Goal: Task Accomplishment & Management: Manage account settings

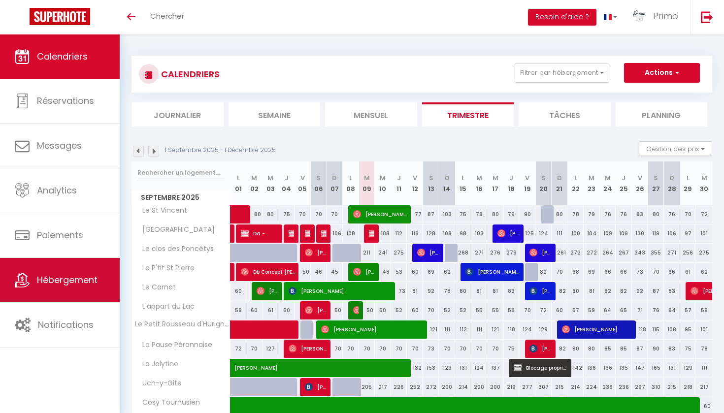
click at [66, 278] on span "Hébergement" at bounding box center [67, 280] width 61 height 12
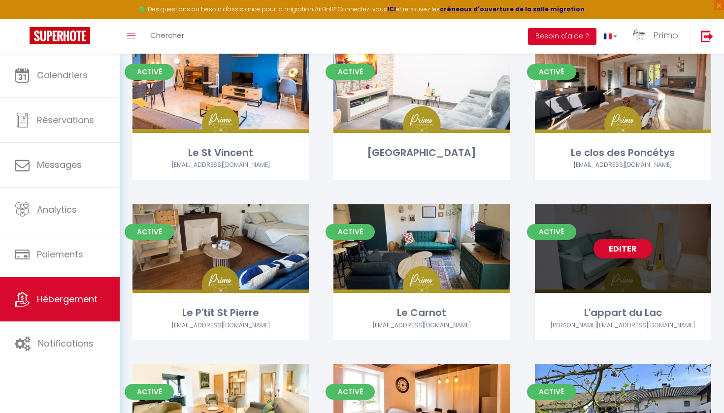
scroll to position [147, 0]
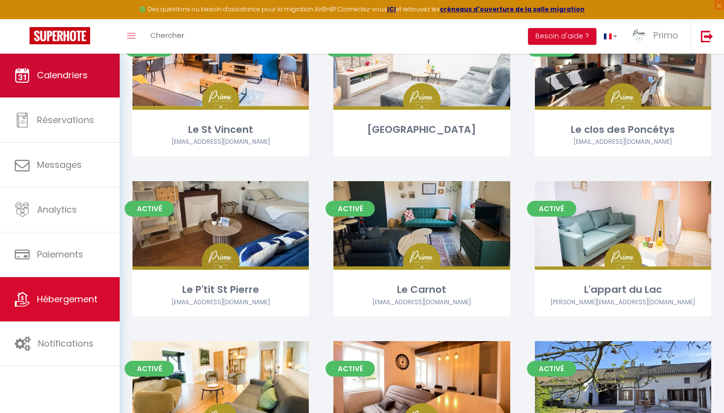
click at [98, 87] on link "Calendriers" at bounding box center [60, 75] width 120 height 44
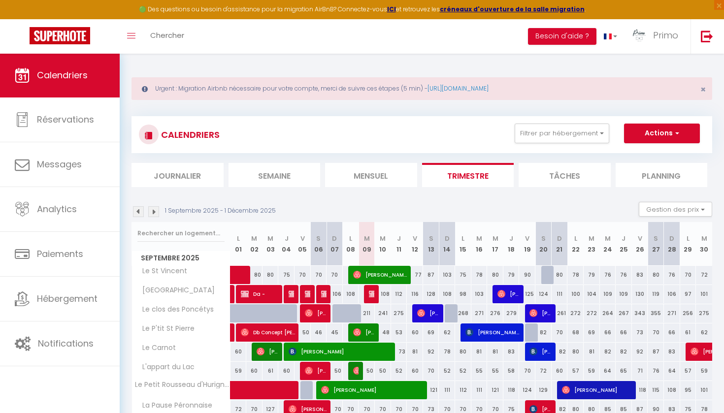
click at [371, 296] on img at bounding box center [373, 294] width 8 height 8
select select "OK"
select select "KO"
select select "0"
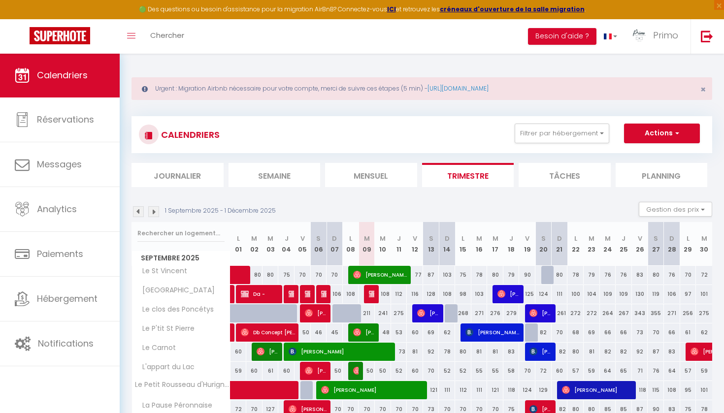
select select "1"
select select
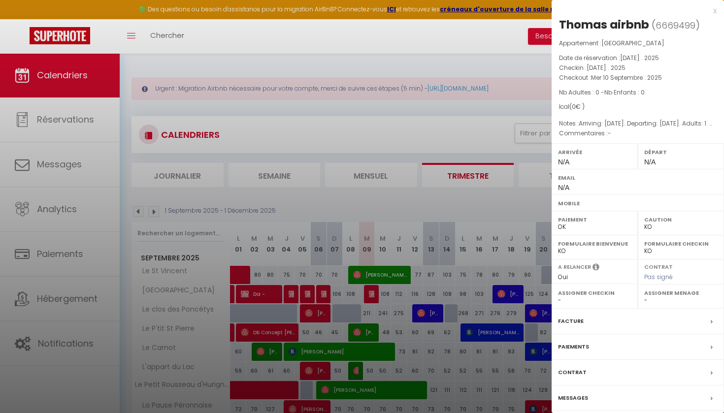
click at [372, 270] on div at bounding box center [362, 206] width 724 height 413
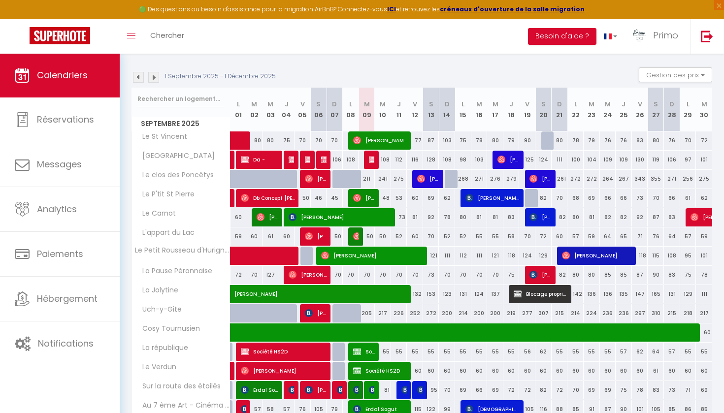
scroll to position [134, 0]
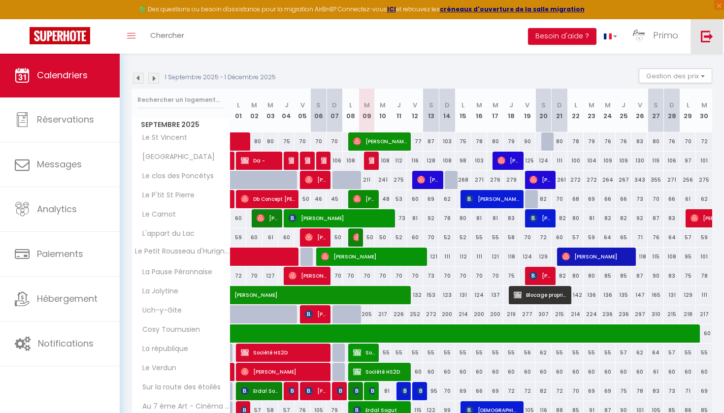
click at [708, 28] on link at bounding box center [707, 36] width 33 height 34
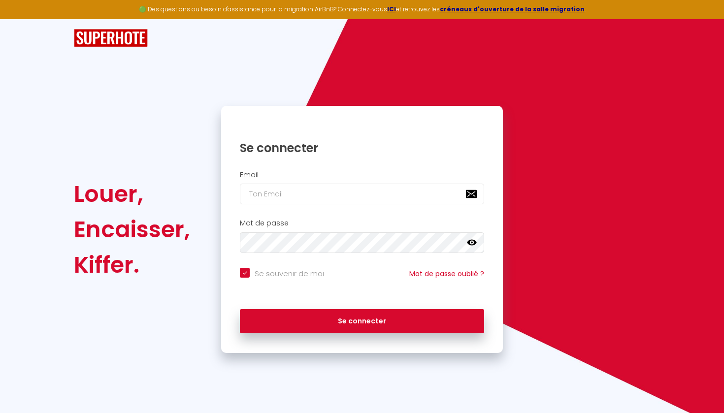
type input "n"
checkbox input "true"
type input "[EMAIL_ADDRESS][DOMAIN_NAME]"
click at [362, 320] on button "Se connecter" at bounding box center [362, 321] width 244 height 25
checkbox input "true"
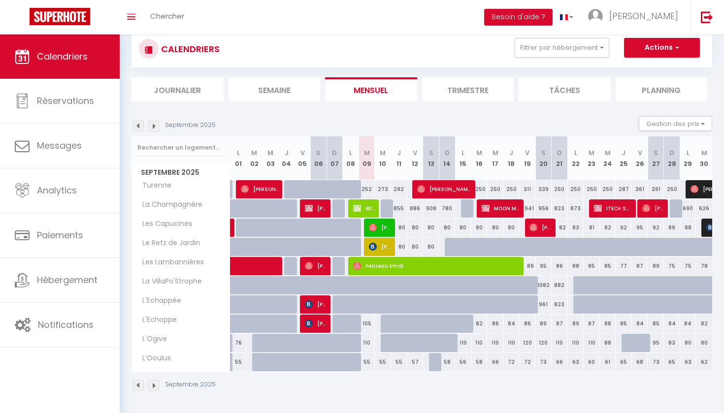
scroll to position [66, 0]
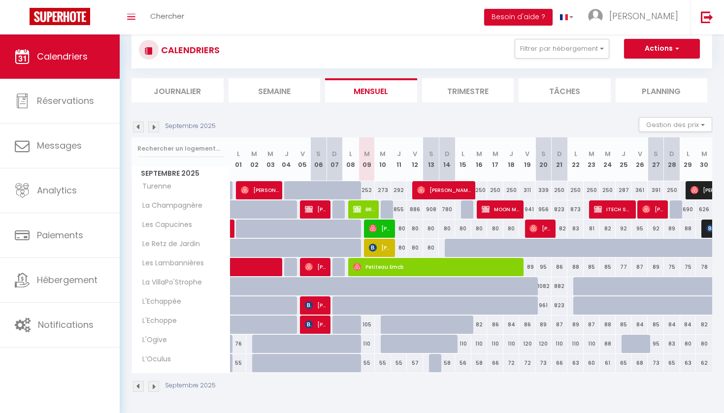
click at [381, 228] on span "[PERSON_NAME] Seri" at bounding box center [380, 228] width 22 height 19
select select "OK"
select select "1"
select select "0"
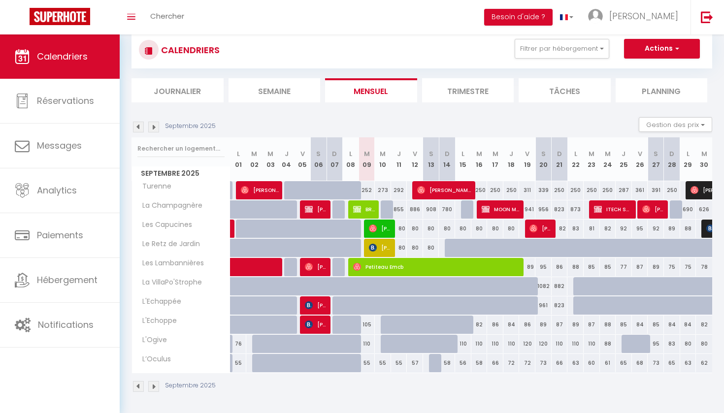
select select "1"
select select
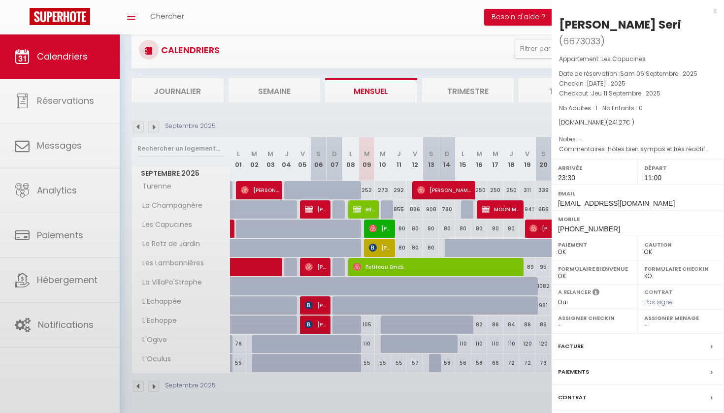
select select "49398"
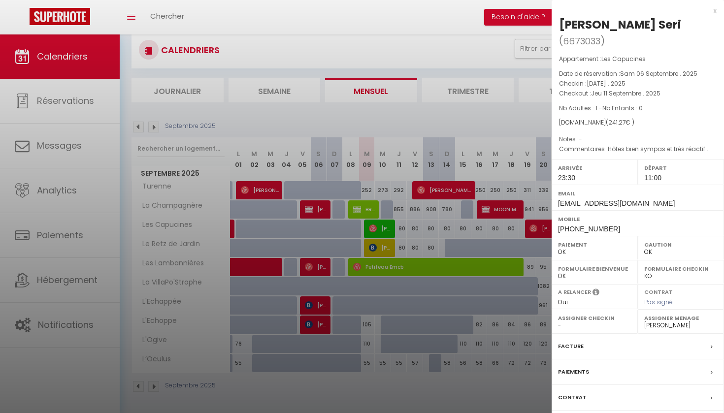
click at [381, 228] on div at bounding box center [362, 206] width 724 height 413
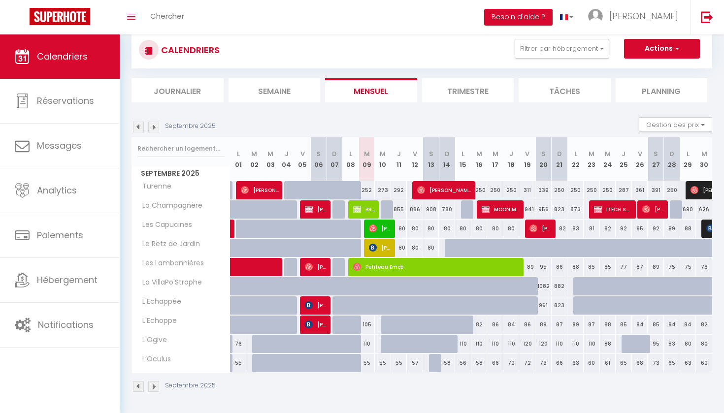
click at [432, 193] on span "[PERSON_NAME]" at bounding box center [444, 190] width 54 height 19
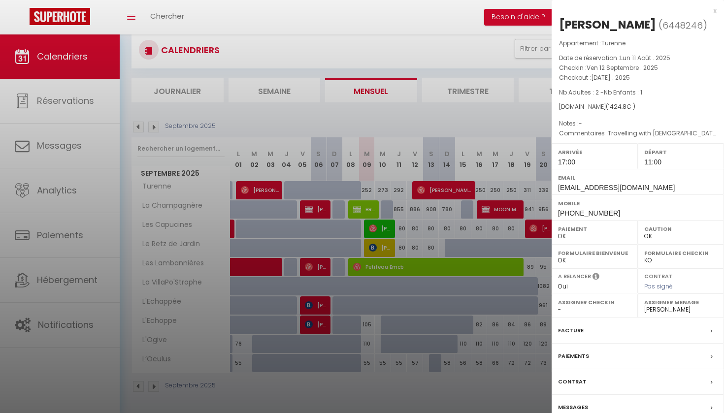
click at [378, 224] on div at bounding box center [362, 206] width 724 height 413
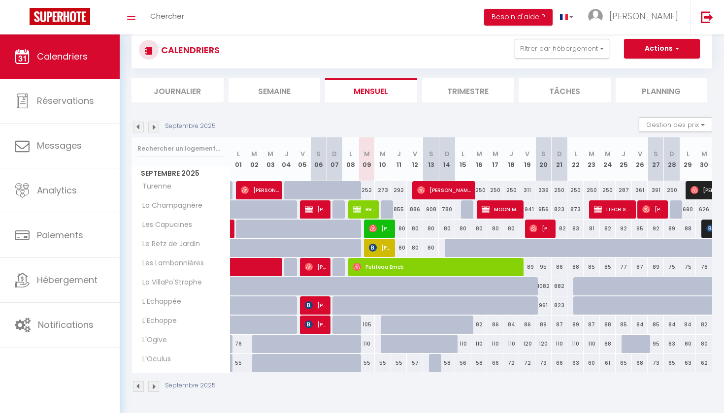
click at [378, 230] on span "[PERSON_NAME] Seri" at bounding box center [380, 228] width 22 height 19
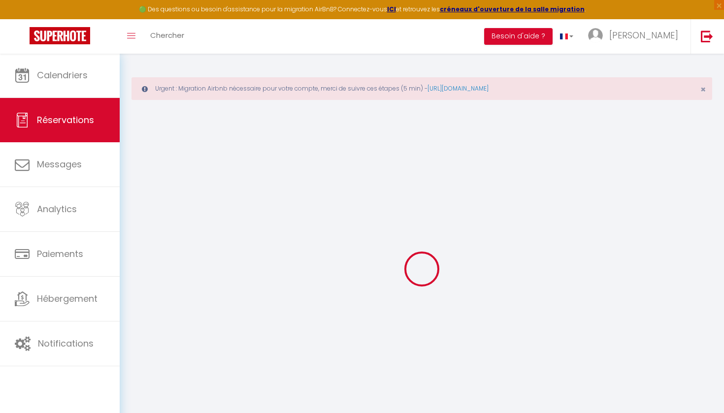
select select
checkbox input "false"
select select
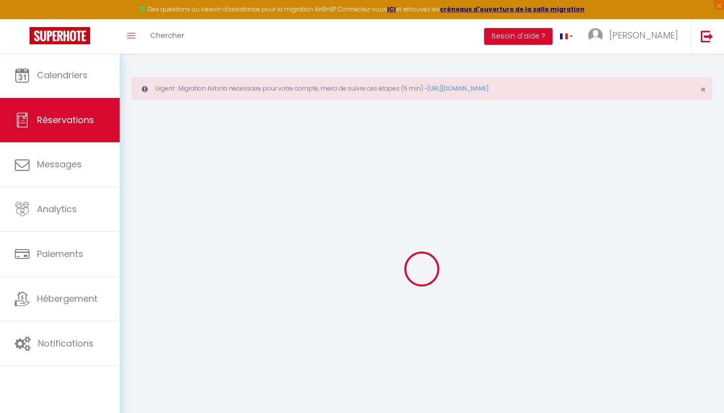
checkbox input "false"
type textarea "Hôtes bien sympas et très réactif ."
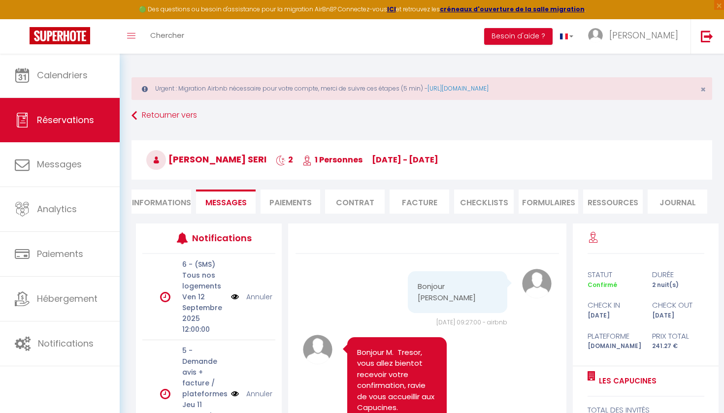
scroll to position [985, 0]
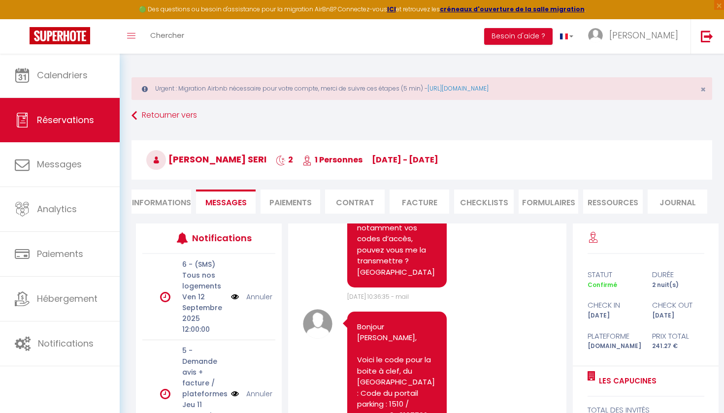
click at [179, 204] on li "Informations" at bounding box center [162, 202] width 60 height 24
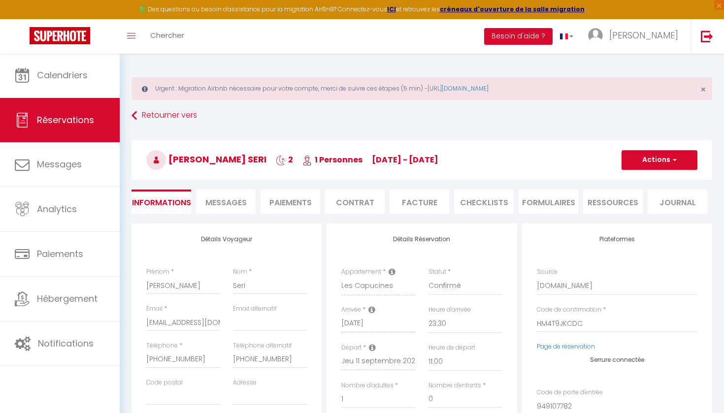
checkbox input "false"
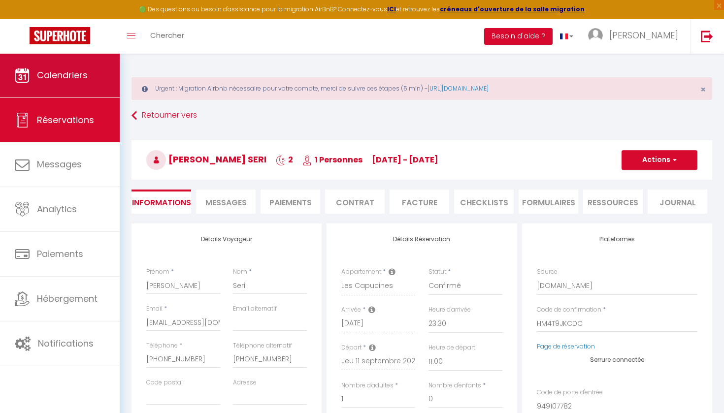
click at [68, 82] on link "Calendriers" at bounding box center [60, 75] width 120 height 44
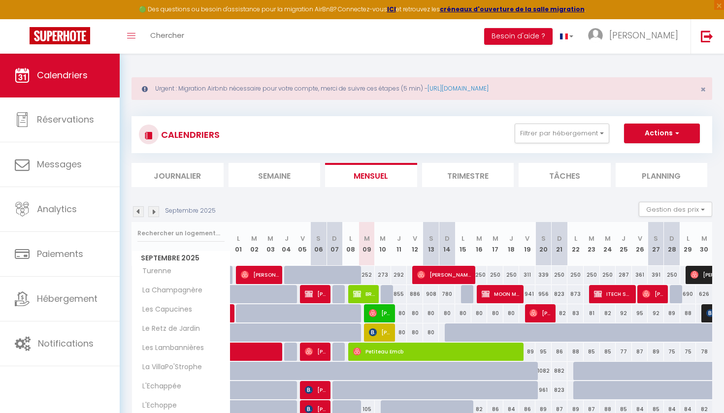
click at [657, 292] on span "[PERSON_NAME]" at bounding box center [653, 294] width 22 height 19
select select "OK"
select select "0"
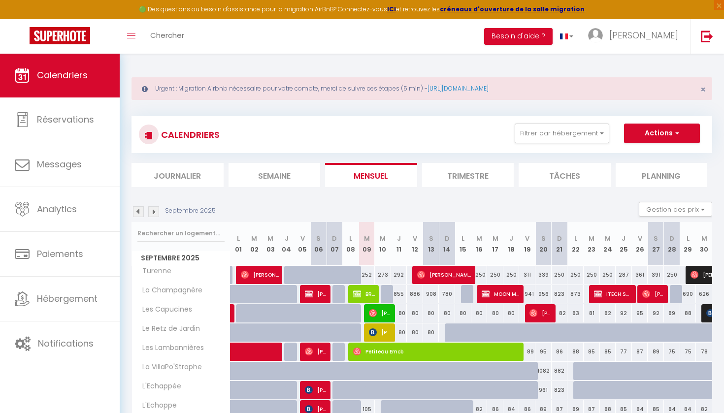
select select "1"
select select
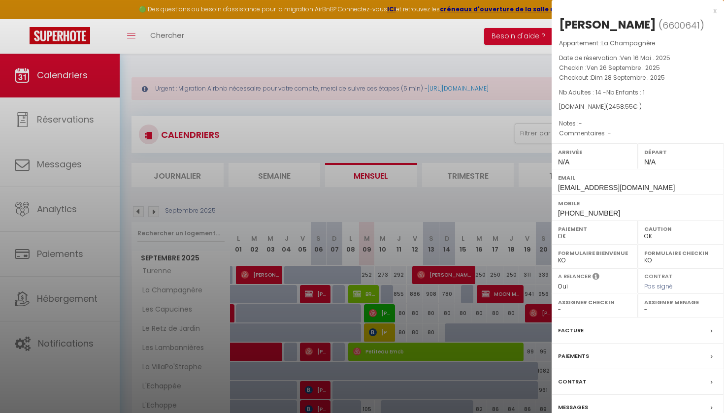
click at [509, 321] on div at bounding box center [362, 206] width 724 height 413
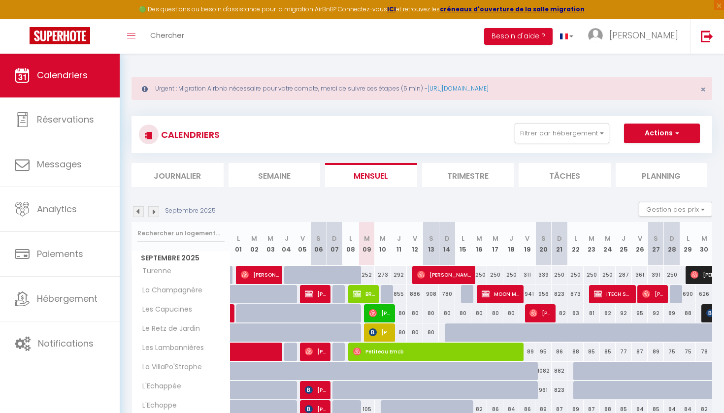
click at [542, 319] on span "[PERSON_NAME]" at bounding box center [541, 313] width 22 height 19
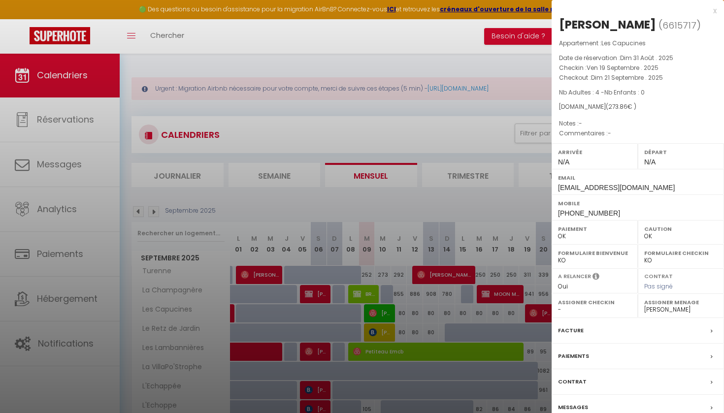
click at [539, 317] on div at bounding box center [362, 206] width 724 height 413
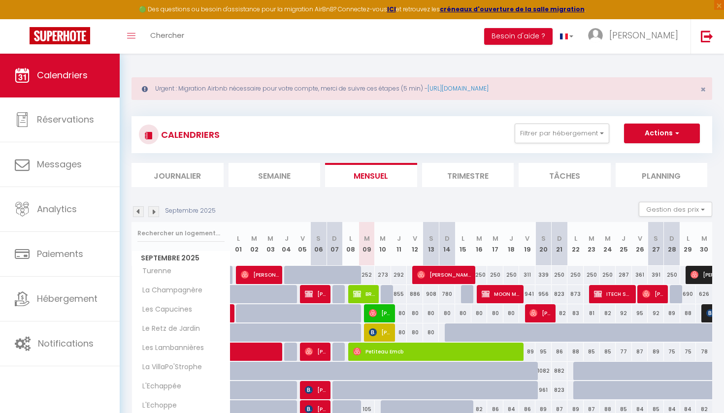
click at [455, 275] on span "[PERSON_NAME]" at bounding box center [444, 275] width 54 height 19
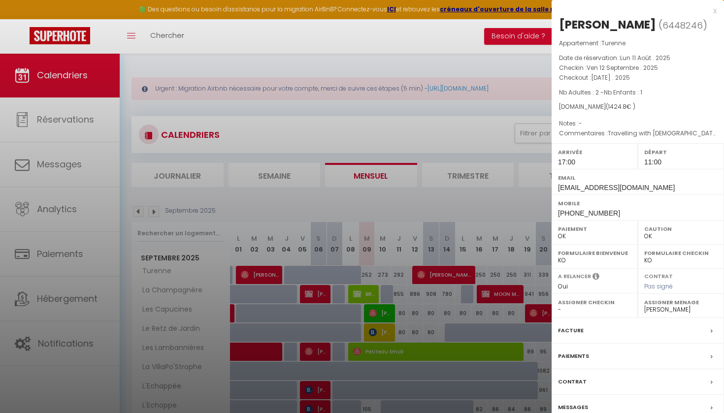
click at [455, 275] on div at bounding box center [362, 206] width 724 height 413
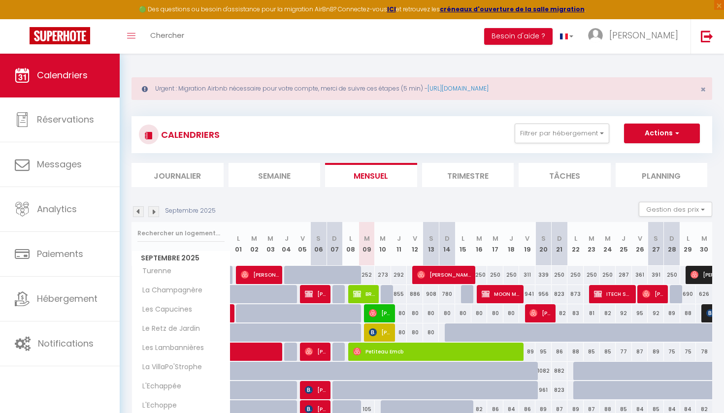
click at [375, 310] on img at bounding box center [373, 313] width 8 height 8
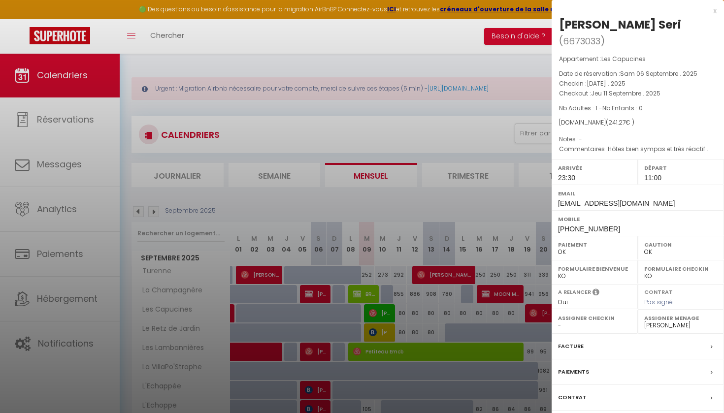
click at [375, 310] on div at bounding box center [362, 206] width 724 height 413
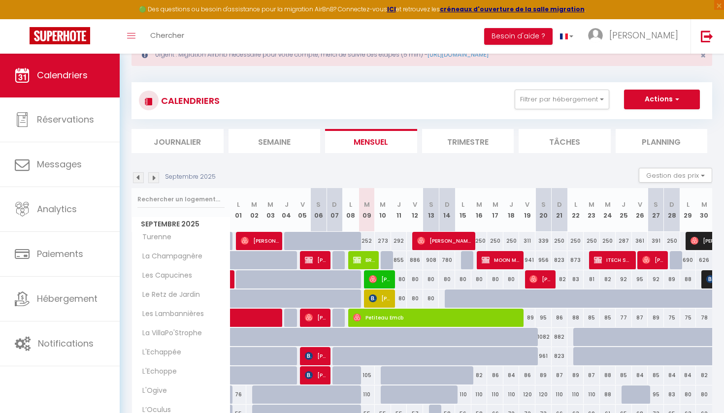
scroll to position [85, 0]
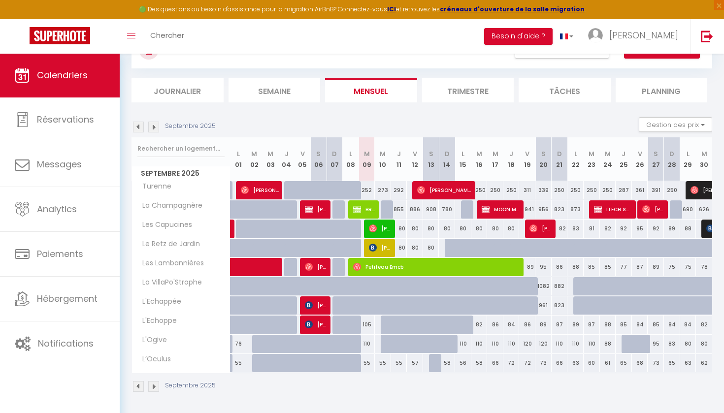
click at [321, 266] on span "[PERSON_NAME]" at bounding box center [316, 267] width 22 height 19
select select "51785"
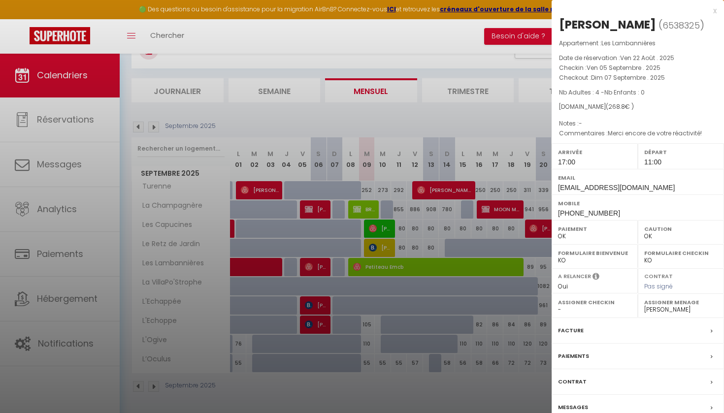
click at [321, 265] on div at bounding box center [362, 206] width 724 height 413
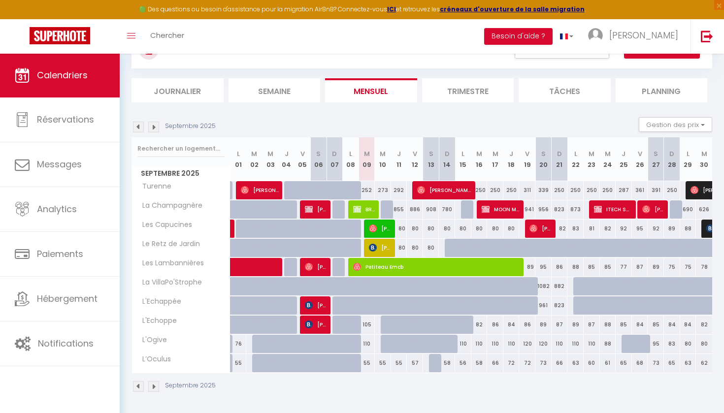
click at [410, 267] on span "Petiteau Emcb" at bounding box center [437, 267] width 168 height 19
select select "0"
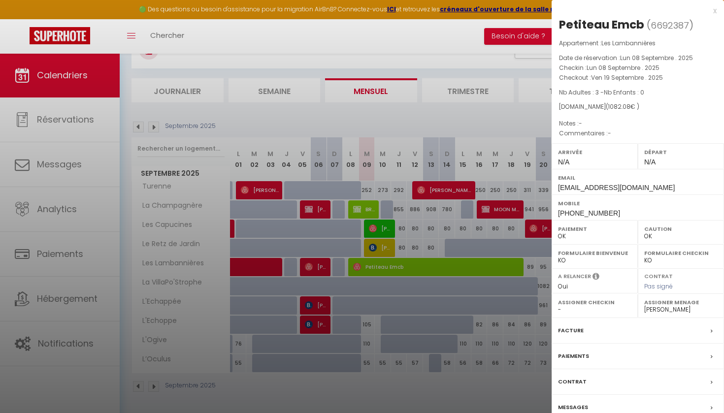
click at [571, 330] on label "Facture" at bounding box center [571, 331] width 26 height 10
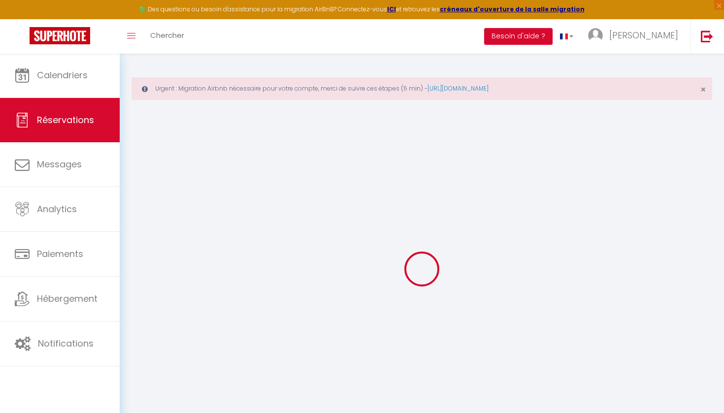
select select "other"
select select "cleaning"
select select "taxes"
select select
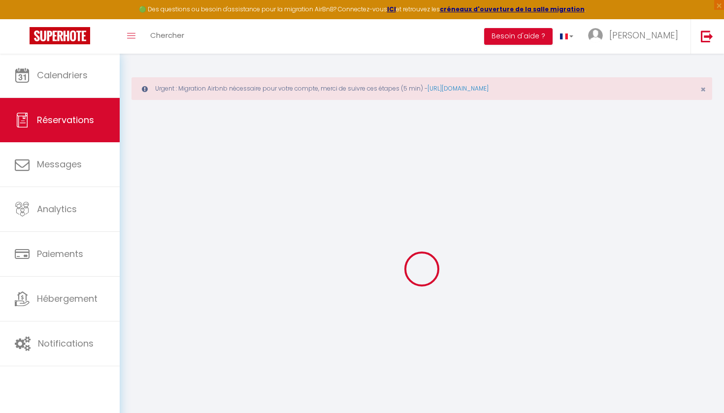
select select
checkbox input "false"
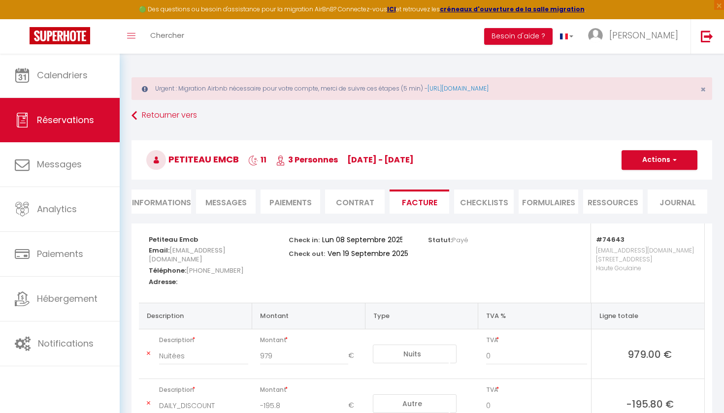
click at [150, 204] on li "Informations" at bounding box center [162, 202] width 60 height 24
select select
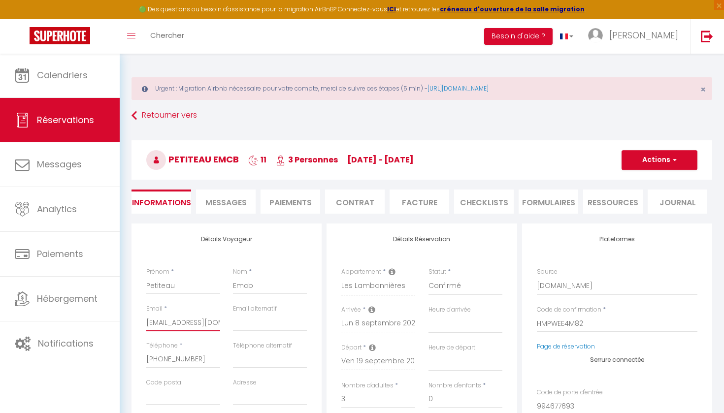
drag, startPoint x: 190, startPoint y: 321, endPoint x: 237, endPoint y: 320, distance: 47.8
click at [237, 320] on div "Email * [EMAIL_ADDRESS][DOMAIN_NAME] Email alternatif" at bounding box center [227, 322] width 174 height 37
click at [706, 30] on img at bounding box center [707, 36] width 12 height 12
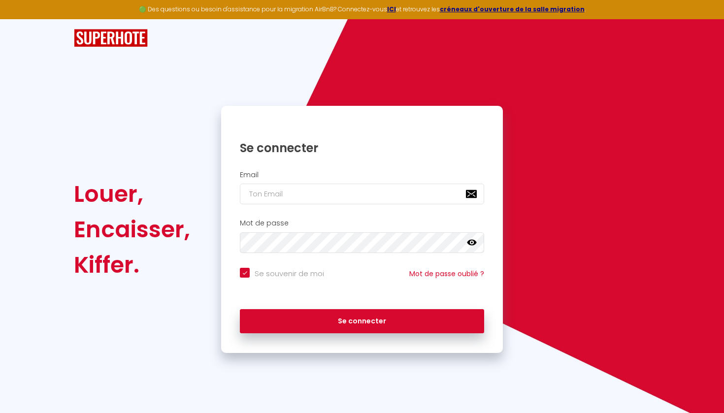
type input "m"
checkbox input "true"
type input "[EMAIL_ADDRESS][DOMAIN_NAME]"
click at [362, 320] on button "Se connecter" at bounding box center [362, 321] width 244 height 25
checkbox input "true"
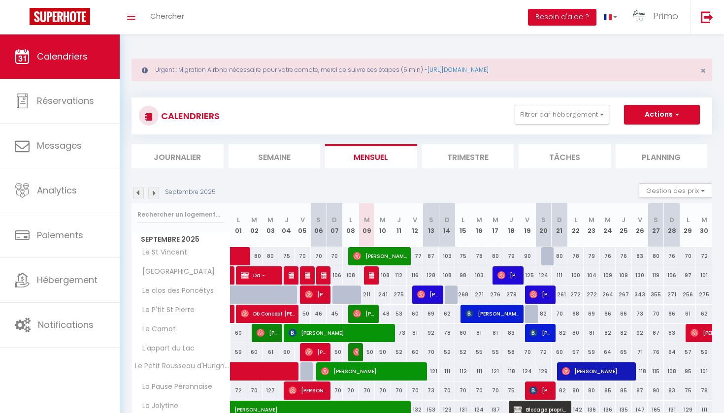
click at [372, 257] on span "[PERSON_NAME]" at bounding box center [380, 256] width 54 height 19
select select "OK"
select select "0"
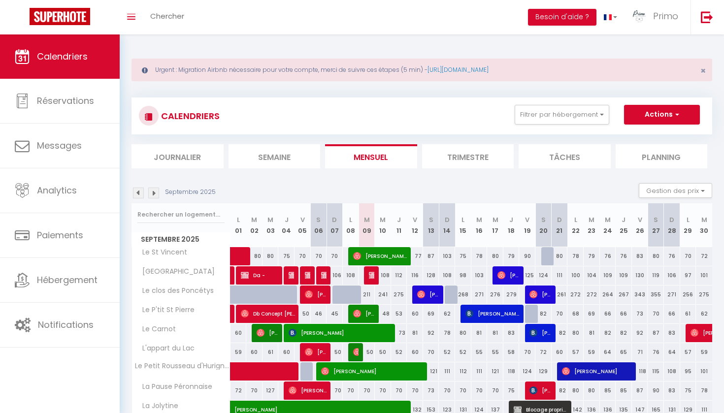
select select "1"
select select
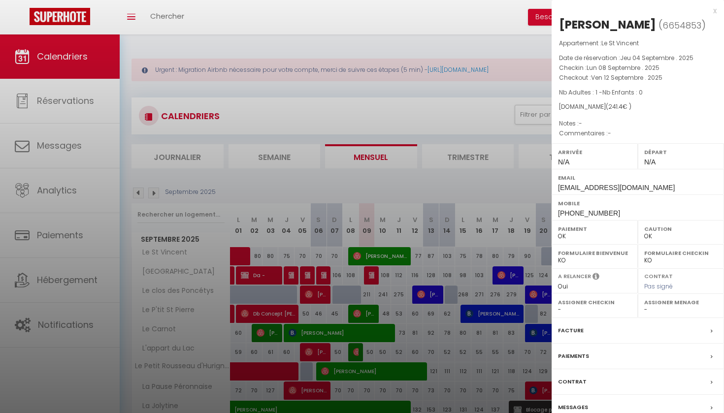
click at [573, 326] on label "Facture" at bounding box center [571, 331] width 26 height 10
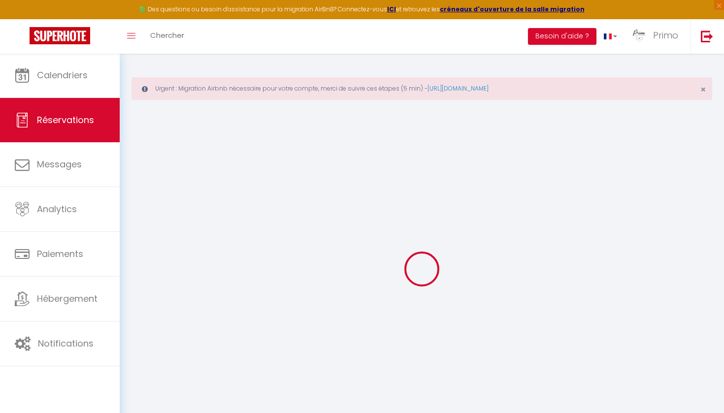
select select "taxes"
select select
checkbox input "false"
select select
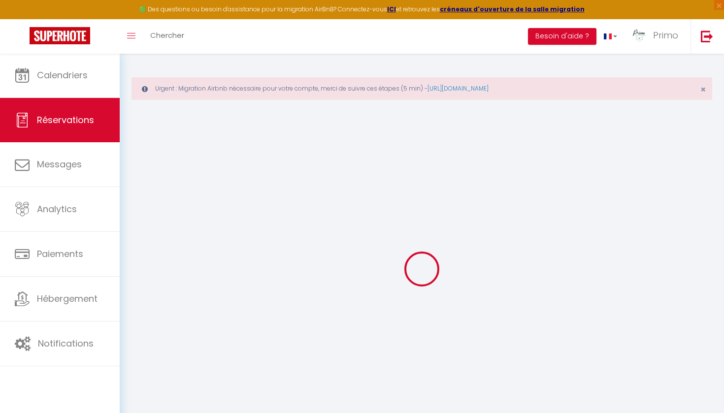
select select
checkbox input "false"
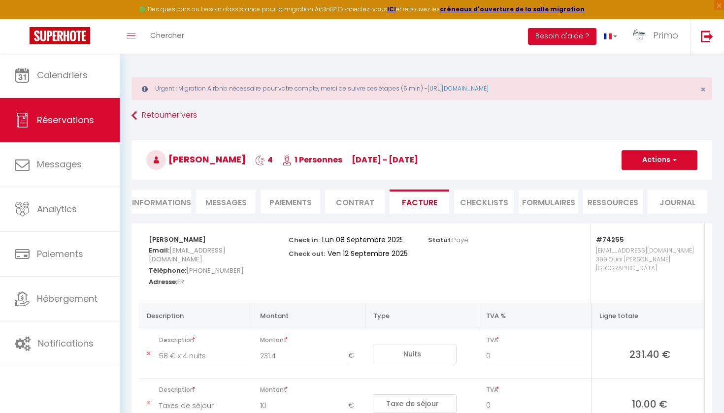
click at [178, 201] on li "Informations" at bounding box center [162, 202] width 60 height 24
select select
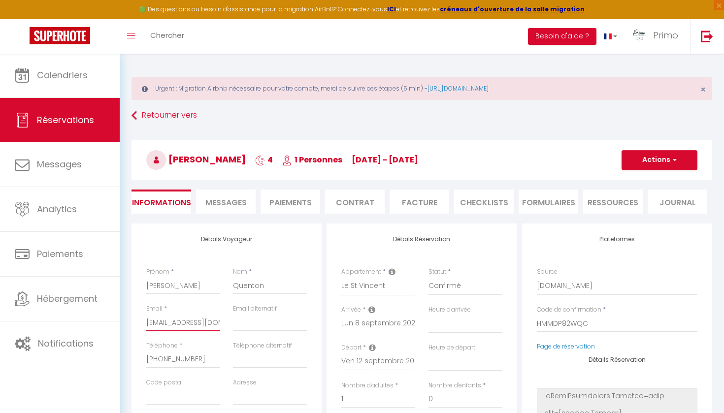
drag, startPoint x: 193, startPoint y: 326, endPoint x: 135, endPoint y: 334, distance: 58.2
click at [240, 201] on span "Messages" at bounding box center [225, 202] width 41 height 11
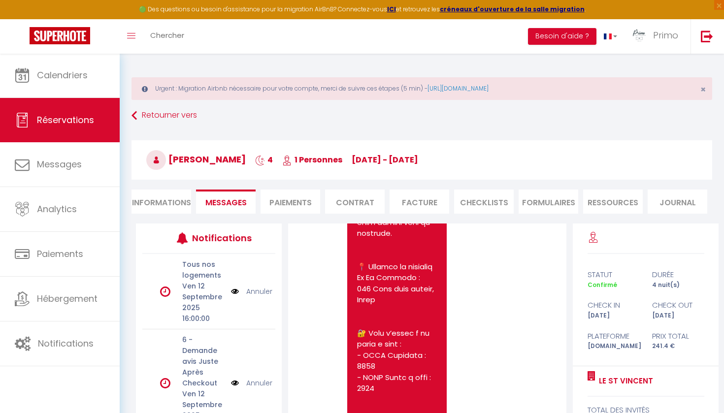
scroll to position [2726, 0]
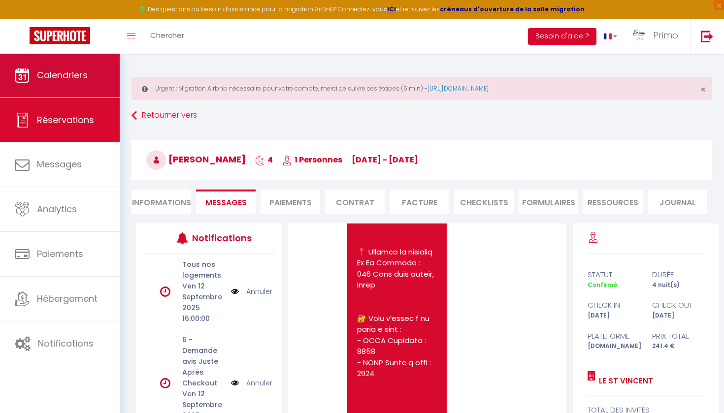
click at [51, 84] on link "Calendriers" at bounding box center [60, 75] width 120 height 44
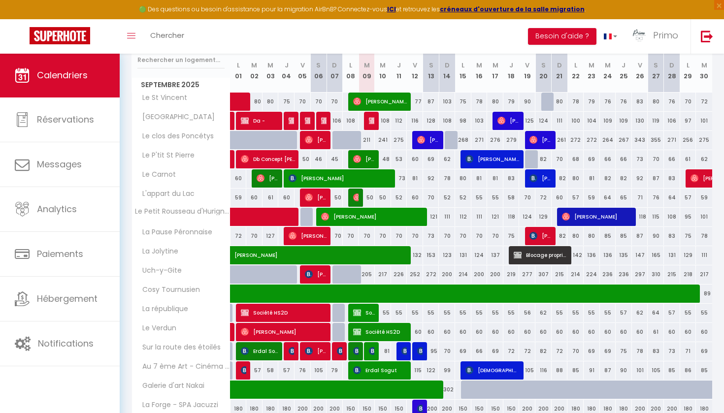
scroll to position [176, 0]
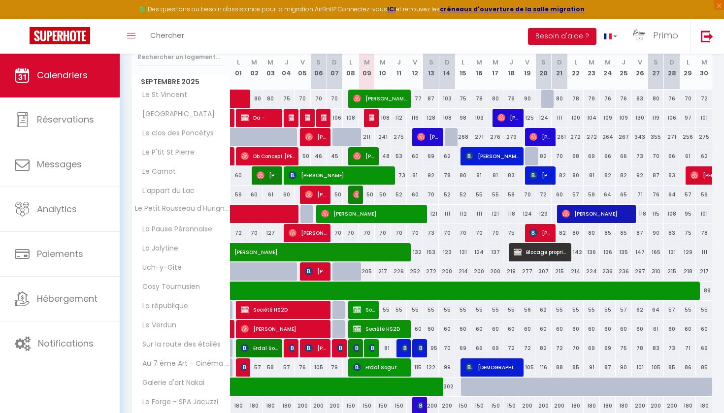
click at [368, 159] on span "[PERSON_NAME]" at bounding box center [364, 156] width 22 height 19
select select "OK"
select select "1"
select select "0"
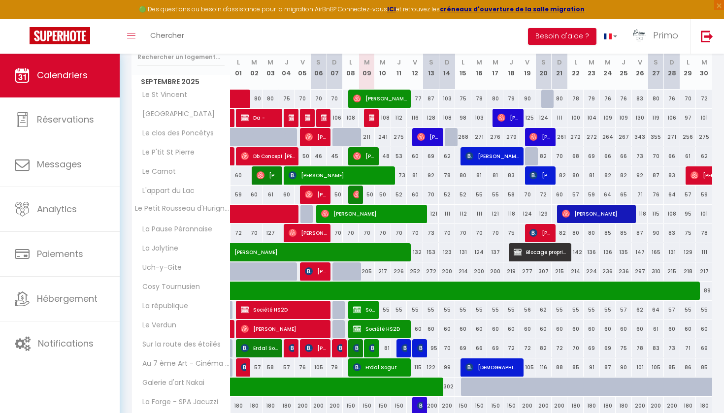
select select "1"
select select
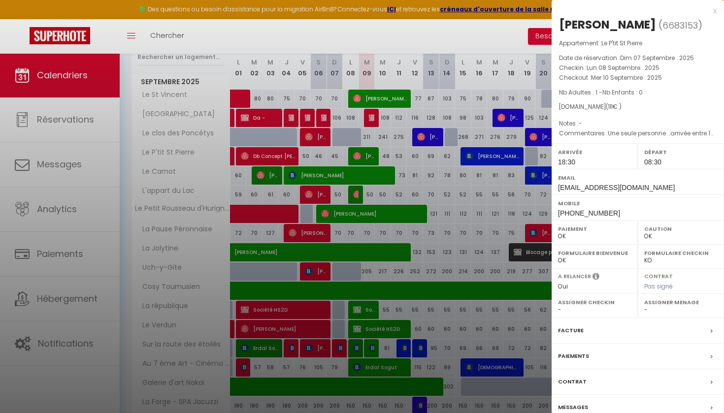
click at [362, 149] on div at bounding box center [362, 206] width 724 height 413
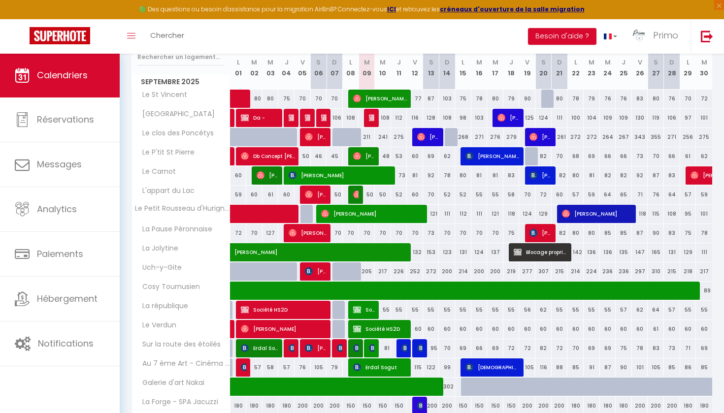
click at [352, 190] on div at bounding box center [356, 195] width 16 height 19
click at [356, 195] on img at bounding box center [357, 195] width 8 height 8
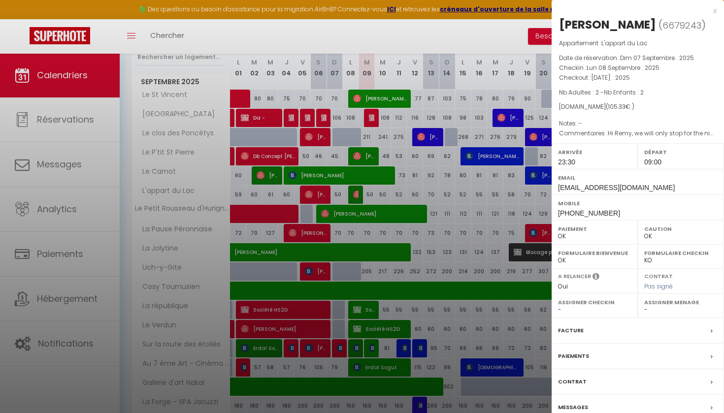
click at [356, 195] on div at bounding box center [362, 206] width 724 height 413
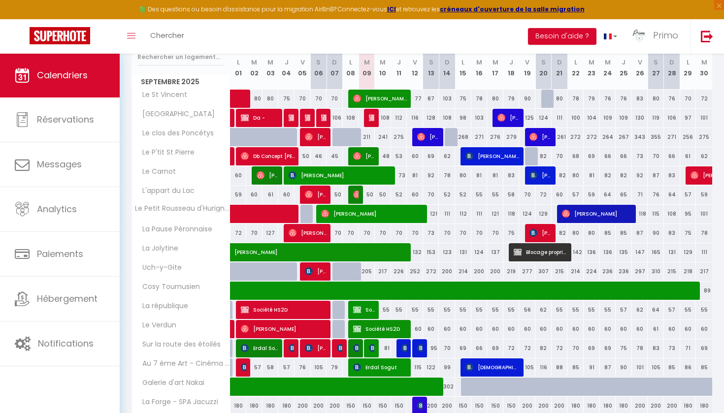
click at [366, 154] on span "[PERSON_NAME]" at bounding box center [364, 156] width 22 height 19
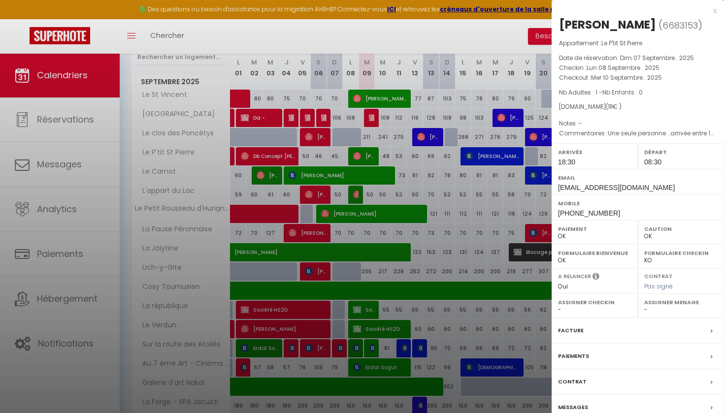
click at [577, 333] on label "Facture" at bounding box center [571, 331] width 26 height 10
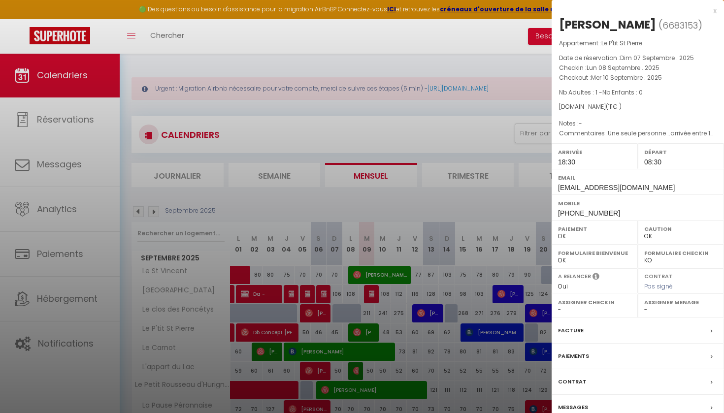
select select
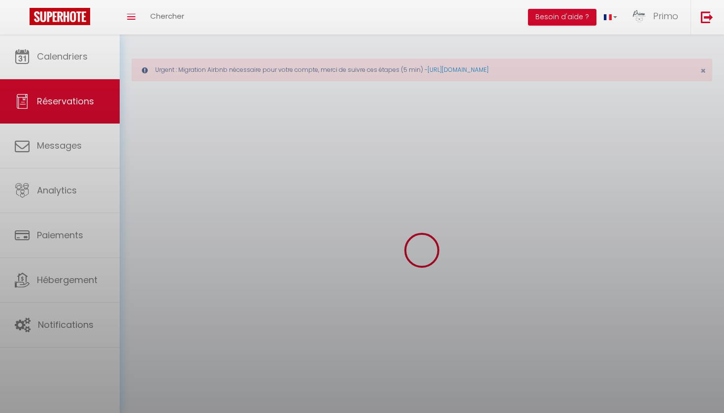
select select
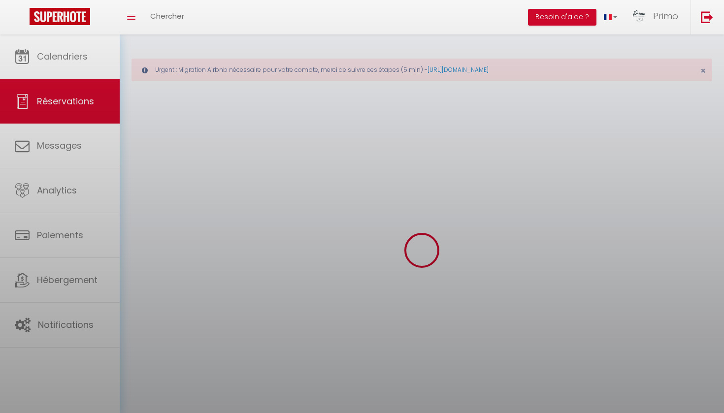
select select
checkbox input "false"
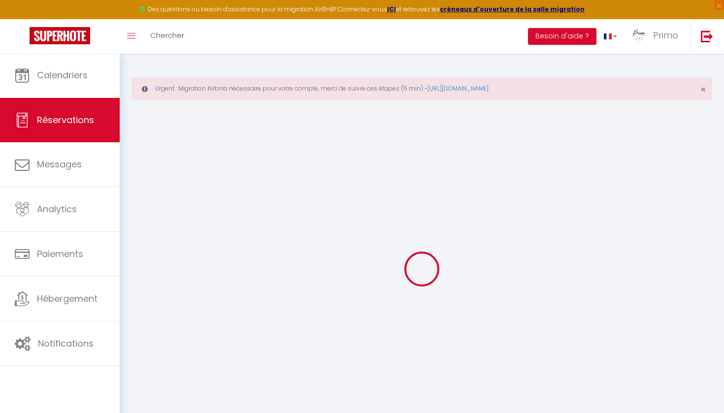
select select
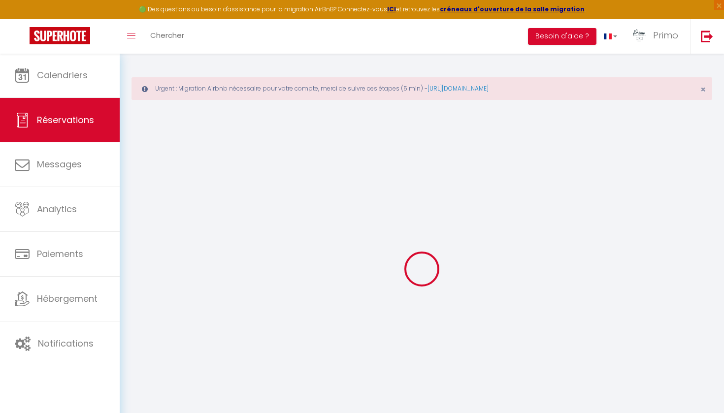
select select
checkbox input "false"
select select
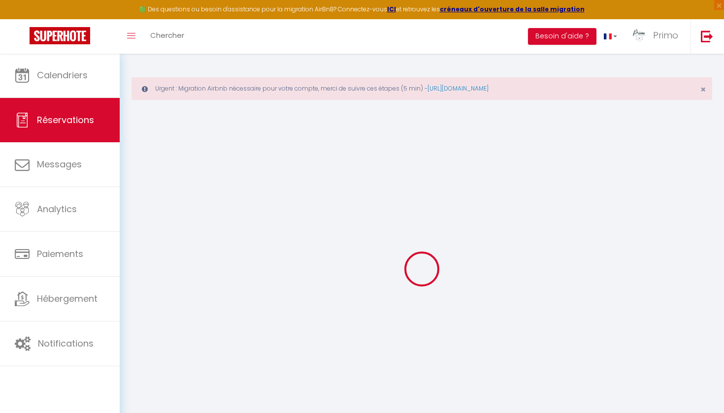
select select
checkbox input "false"
select select
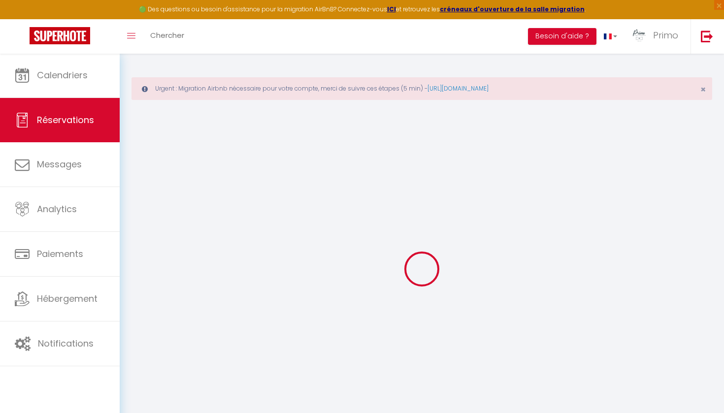
type input "[PERSON_NAME]"
type input "Roland"
type input "[EMAIL_ADDRESS][DOMAIN_NAME]"
type input "[DOMAIN_NAME][EMAIL_ADDRESS][DOMAIN_NAME]"
type input "[PHONE_NUMBER]"
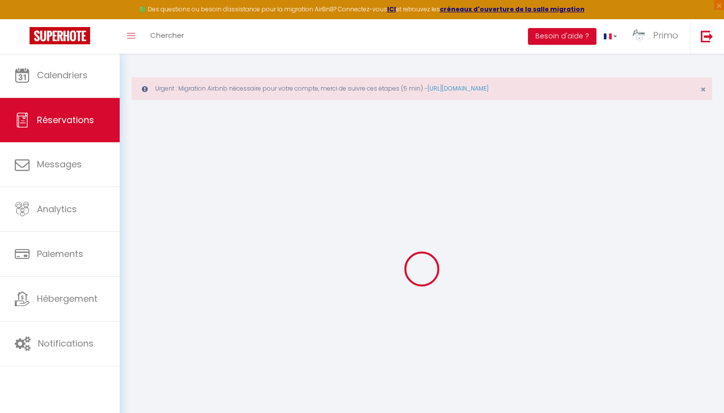
type input "[PHONE_NUMBER]"
select select
type input "19.080000000000002"
select select "68874"
select select "1"
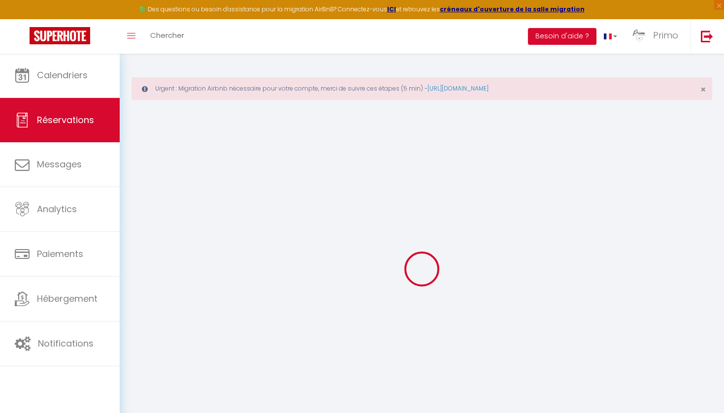
select select
type input "1"
select select "12"
select select
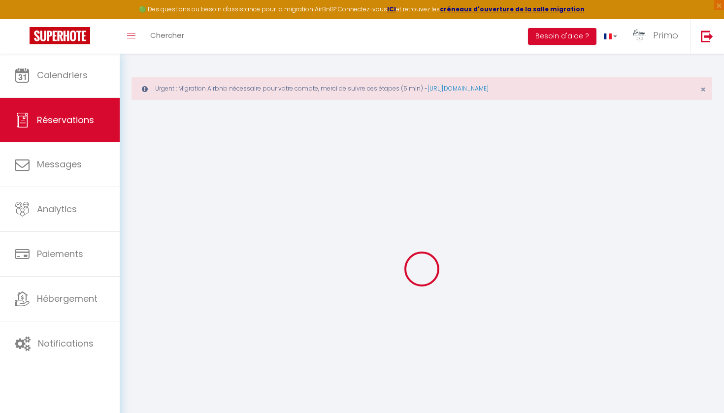
type input "106"
checkbox input "false"
type input "0"
select select "1"
type input "0"
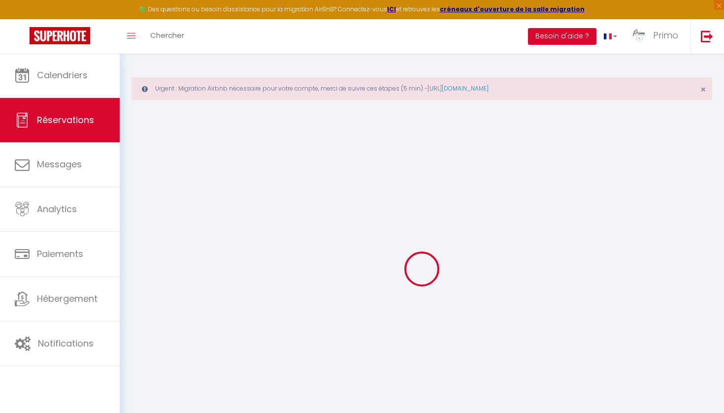
type input "0"
select select
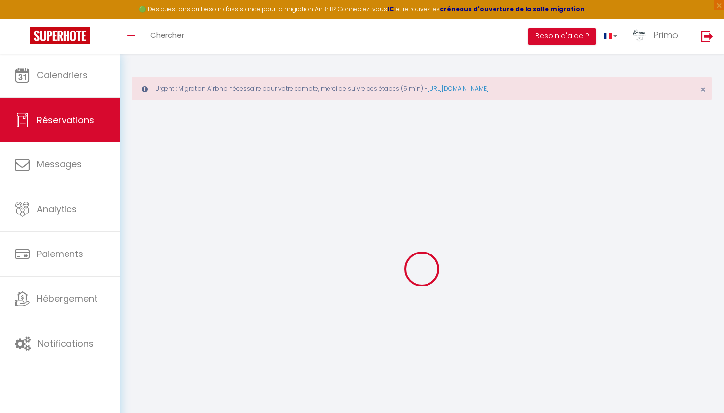
select select "15"
checkbox input "false"
select select
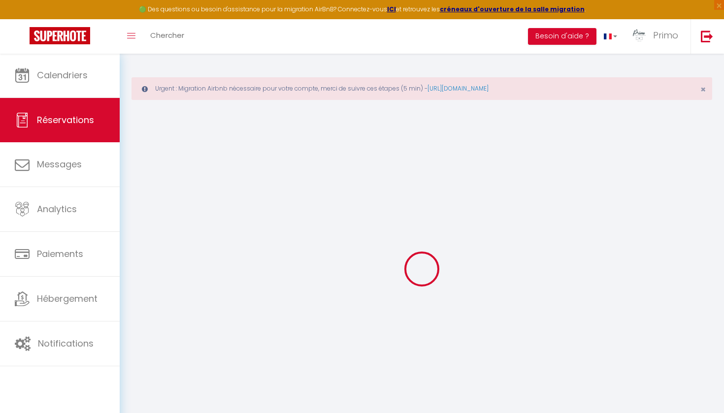
select select
checkbox input "false"
type textarea "Une seule personne ..arrivée entre 18et18h30"
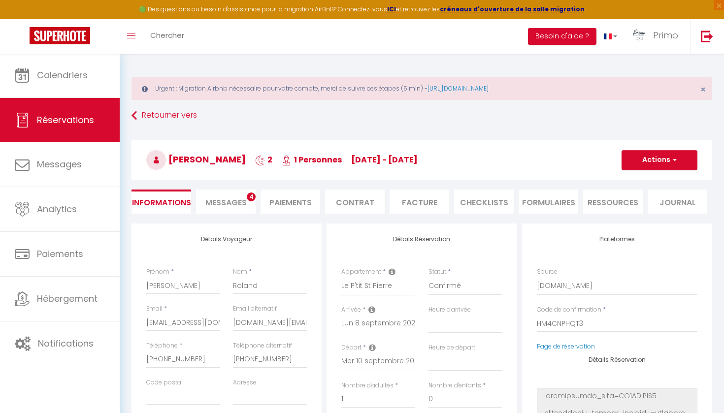
select select
type input "5"
select select
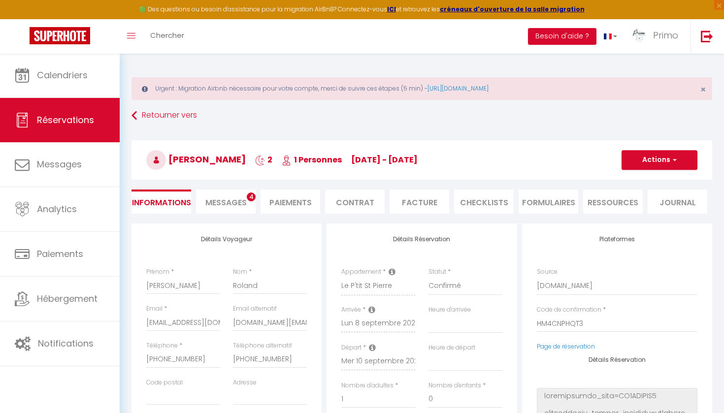
select select "18:30"
select select "08:30"
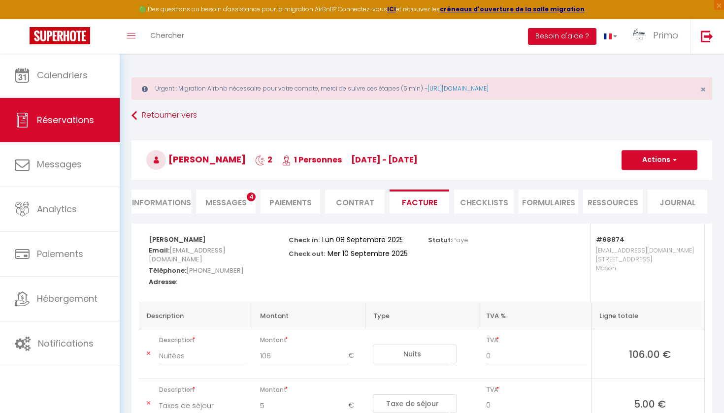
click at [171, 199] on li "Informations" at bounding box center [162, 202] width 60 height 24
select select
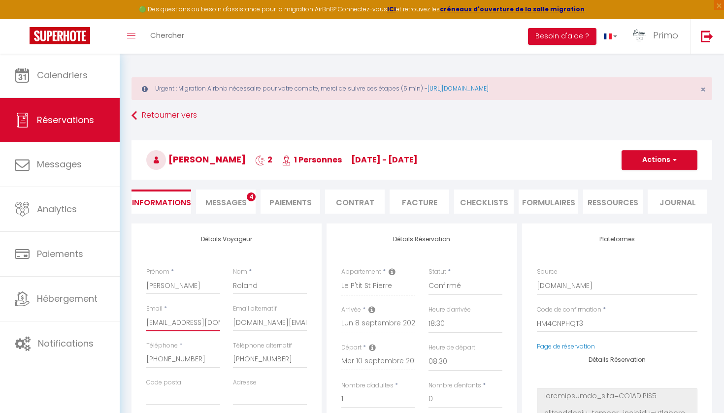
drag, startPoint x: 210, startPoint y: 320, endPoint x: 274, endPoint y: 323, distance: 64.6
click at [224, 204] on span "Messages" at bounding box center [225, 202] width 41 height 11
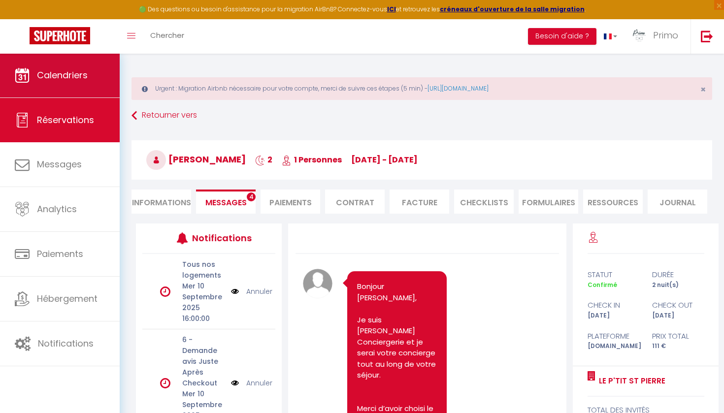
click at [105, 96] on link "Calendriers" at bounding box center [60, 75] width 120 height 44
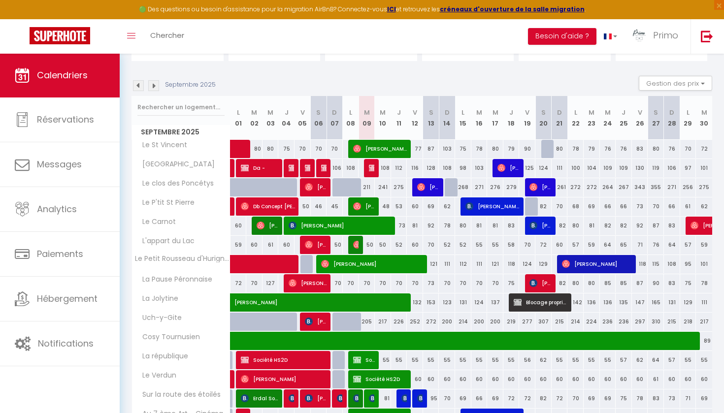
scroll to position [126, 0]
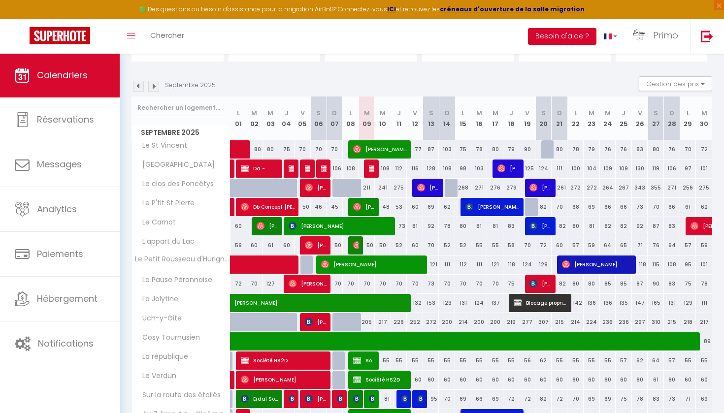
click at [583, 40] on button "Besoin d'aide ?" at bounding box center [562, 36] width 68 height 17
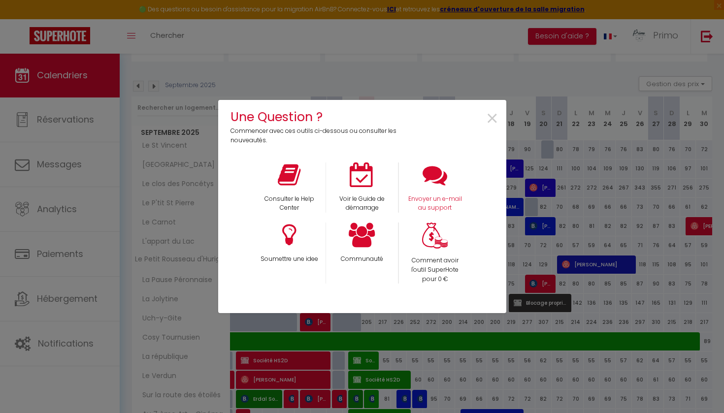
click at [431, 194] on div "Envoyer un e-mail au support" at bounding box center [435, 188] width 73 height 51
click at [428, 203] on p "Envoyer un e-mail au support" at bounding box center [435, 204] width 60 height 19
click at [488, 121] on span "×" at bounding box center [492, 118] width 13 height 31
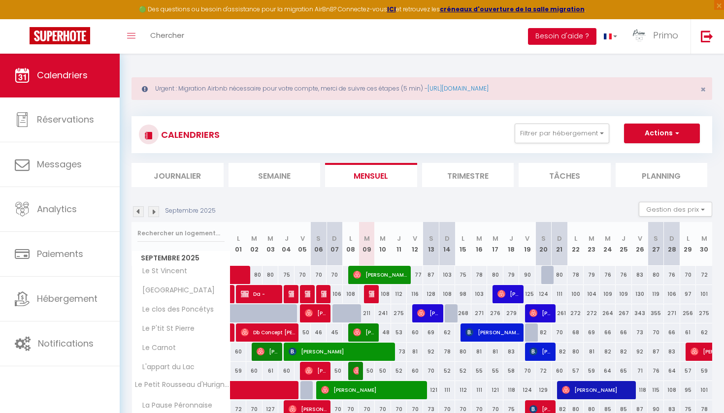
scroll to position [0, 0]
